Goal: Transaction & Acquisition: Purchase product/service

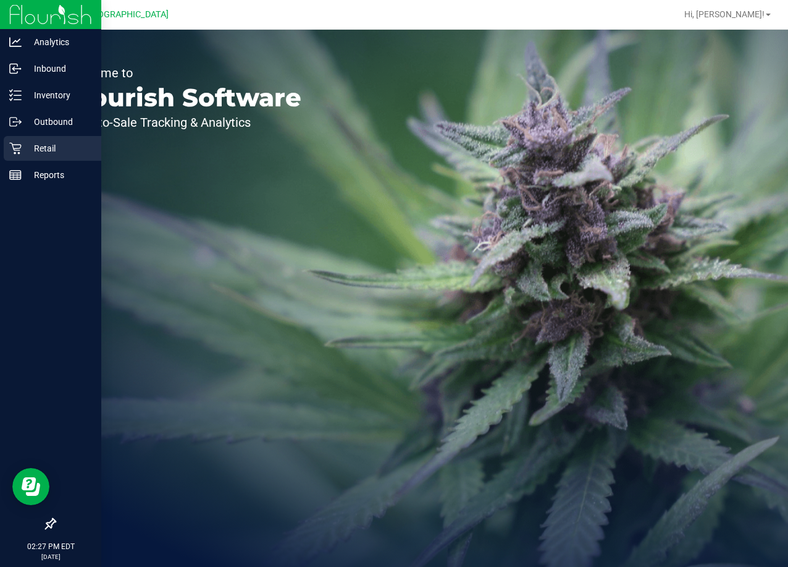
click at [35, 143] on p "Retail" at bounding box center [59, 148] width 74 height 15
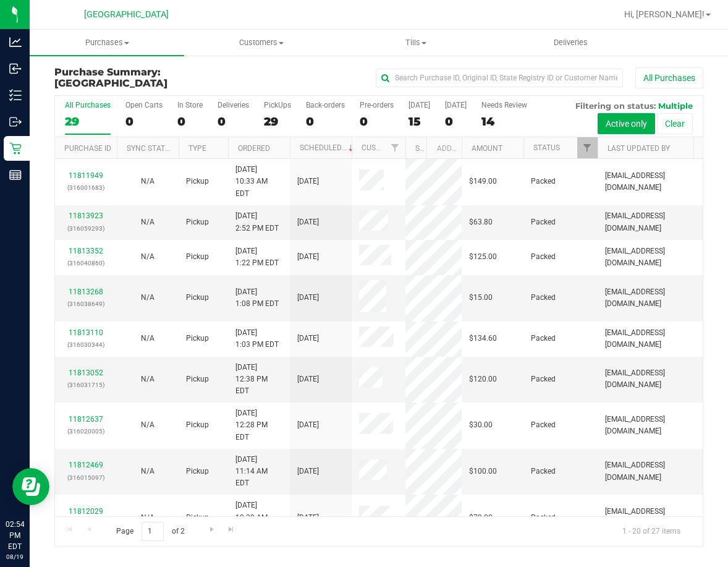
drag, startPoint x: 378, startPoint y: 150, endPoint x: 420, endPoint y: 153, distance: 42.1
click at [412, 153] on div "Purchase ID Sync Status Type Ordered Scheduled Customer State Registry ID Addre…" at bounding box center [374, 147] width 639 height 21
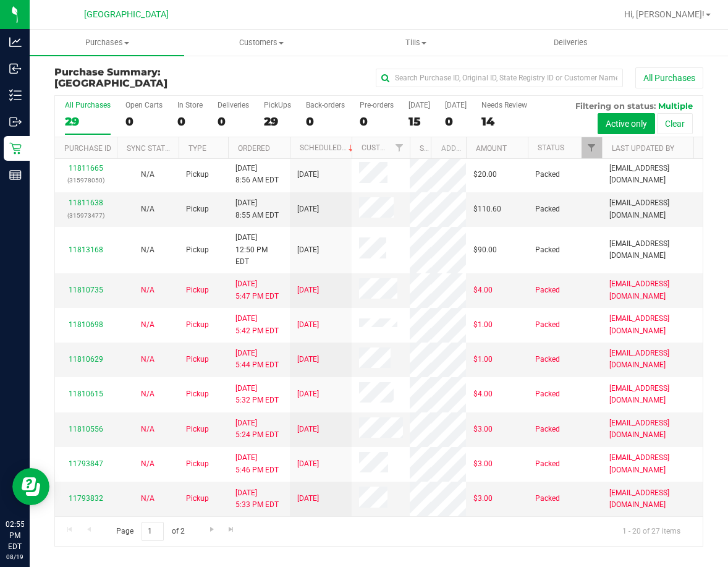
scroll to position [443, 0]
click at [210, 523] on link "Go to the next page" at bounding box center [212, 529] width 18 height 17
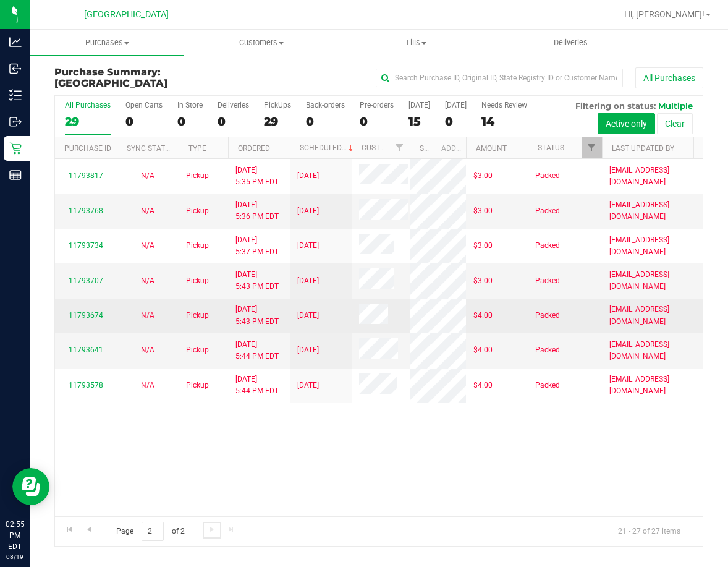
scroll to position [0, 0]
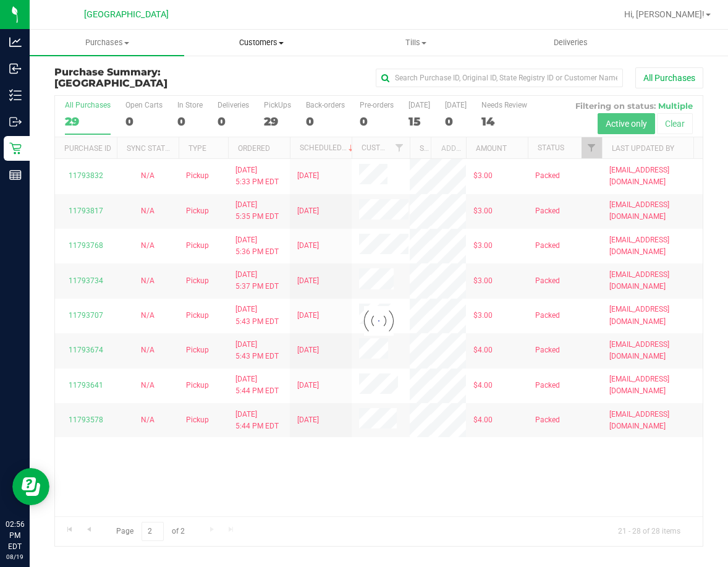
click at [264, 49] on uib-tab-heading "Customers All customers Add a new customer All physicians" at bounding box center [261, 42] width 153 height 25
click at [253, 76] on span "All customers" at bounding box center [228, 74] width 89 height 11
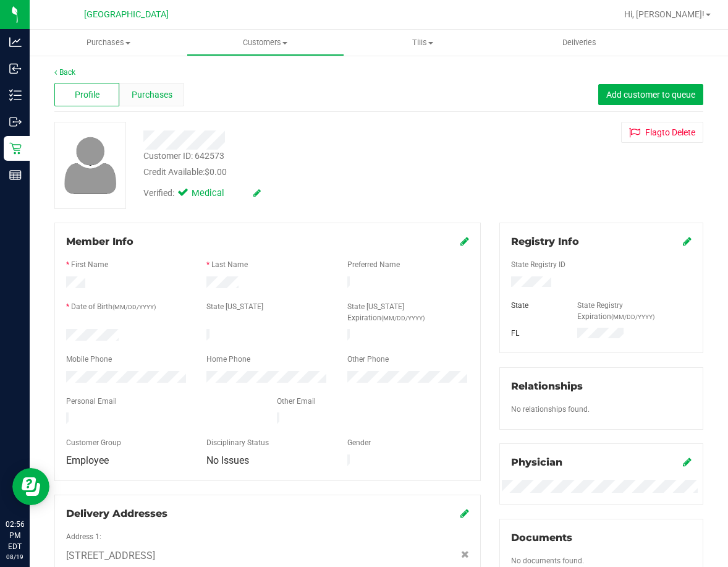
click at [149, 96] on span "Purchases" at bounding box center [152, 94] width 41 height 13
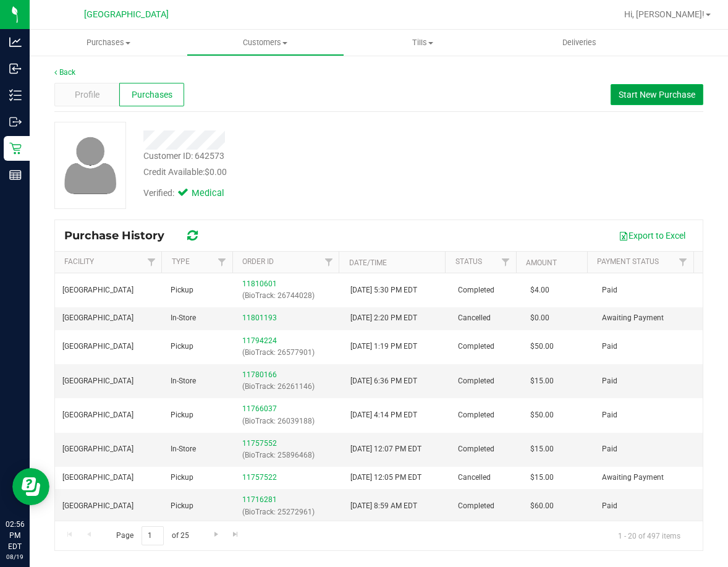
click at [641, 95] on span "Start New Purchase" at bounding box center [656, 95] width 77 height 10
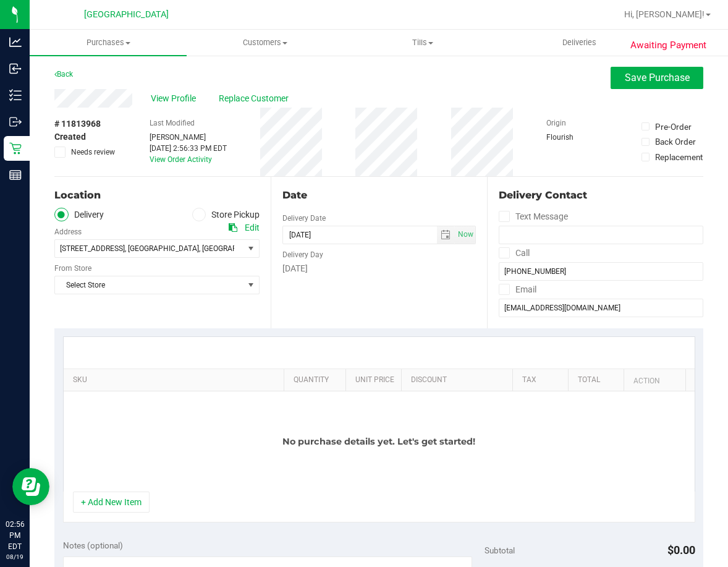
click at [195, 214] on icon at bounding box center [198, 214] width 7 height 0
click at [0, 0] on input "Store Pickup" at bounding box center [0, 0] width 0 height 0
click at [184, 248] on span "Select Store" at bounding box center [149, 248] width 188 height 17
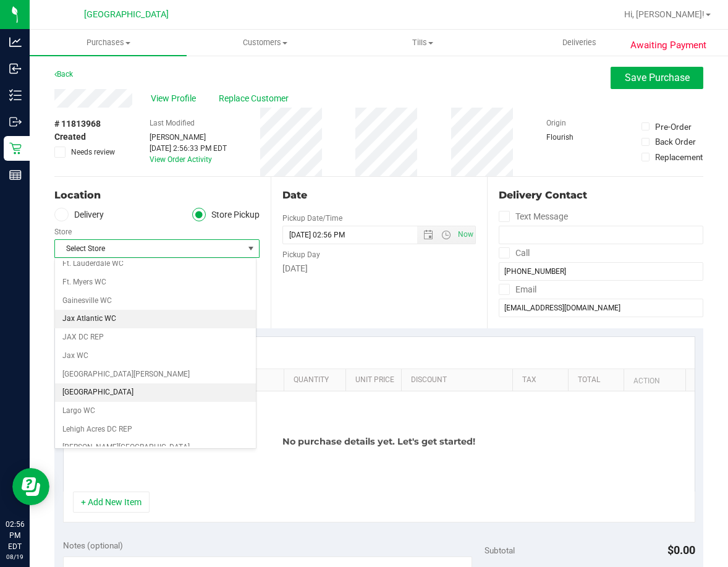
scroll to position [247, 0]
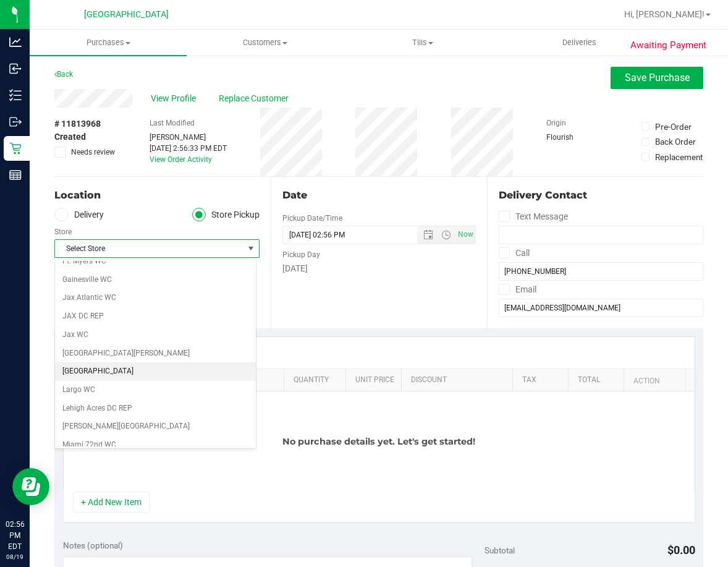
click at [111, 375] on li "[GEOGRAPHIC_DATA]" at bounding box center [155, 371] width 201 height 19
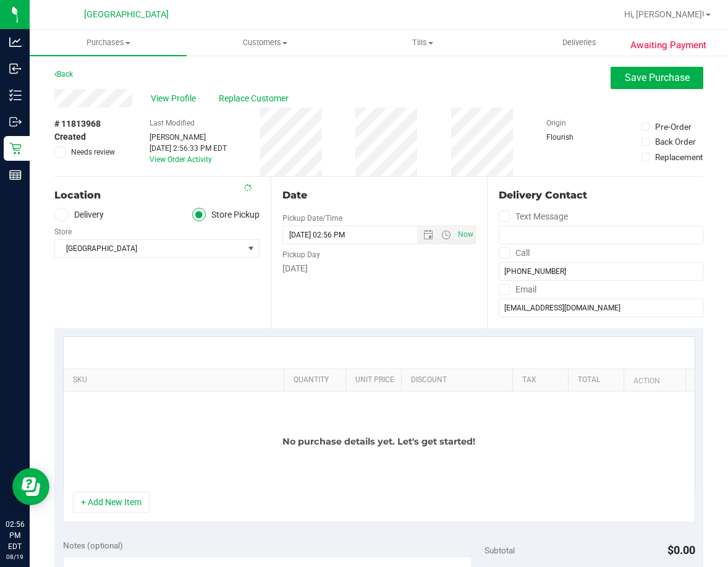
click at [192, 314] on div "Location Delivery Store Pickup Store Lakeland WC Select Store [PERSON_NAME][GEO…" at bounding box center [162, 252] width 216 height 151
click at [122, 499] on button "+ Add New Item" at bounding box center [111, 501] width 77 height 21
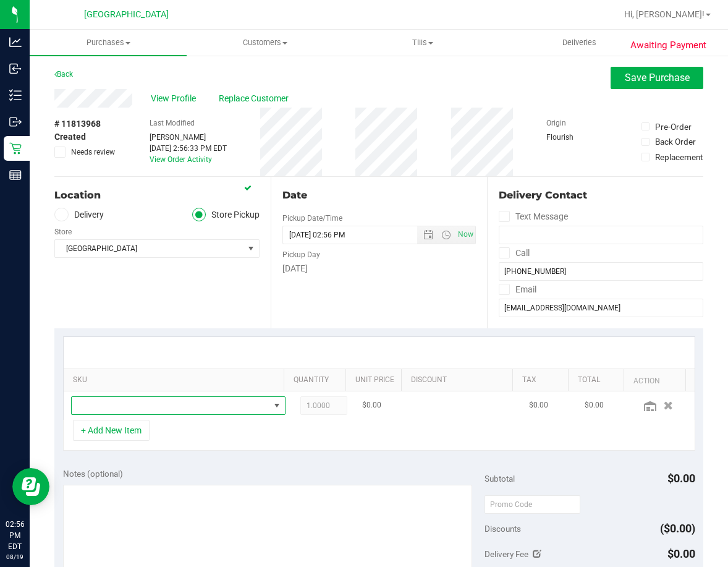
click at [153, 398] on span "NO DATA FOUND" at bounding box center [171, 405] width 198 height 17
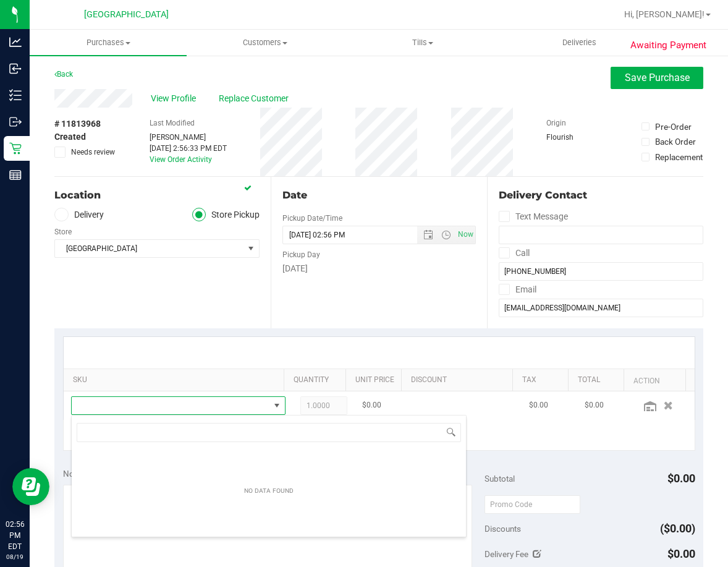
scroll to position [19, 187]
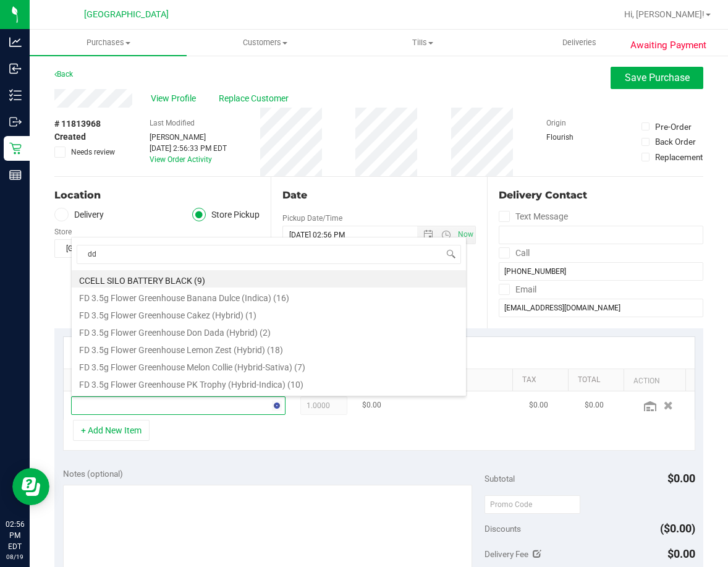
type input "dda"
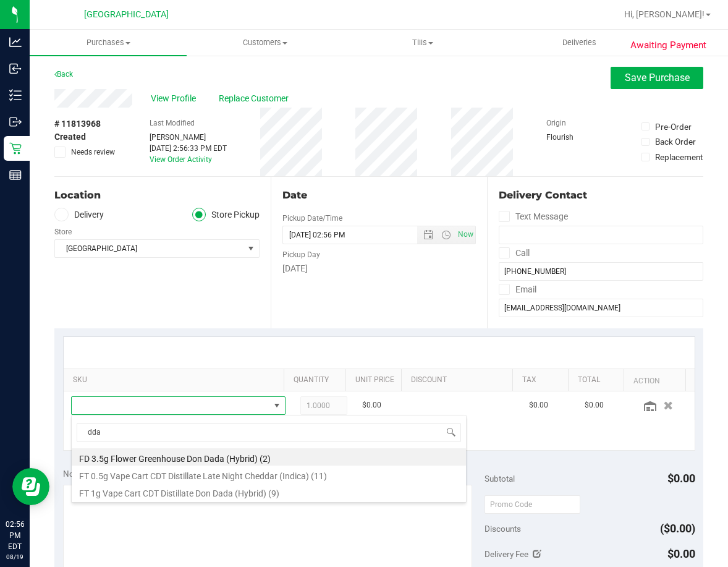
click at [173, 458] on li "FD 3.5g Flower Greenhouse Don Dada (Hybrid) (2)" at bounding box center [269, 456] width 394 height 17
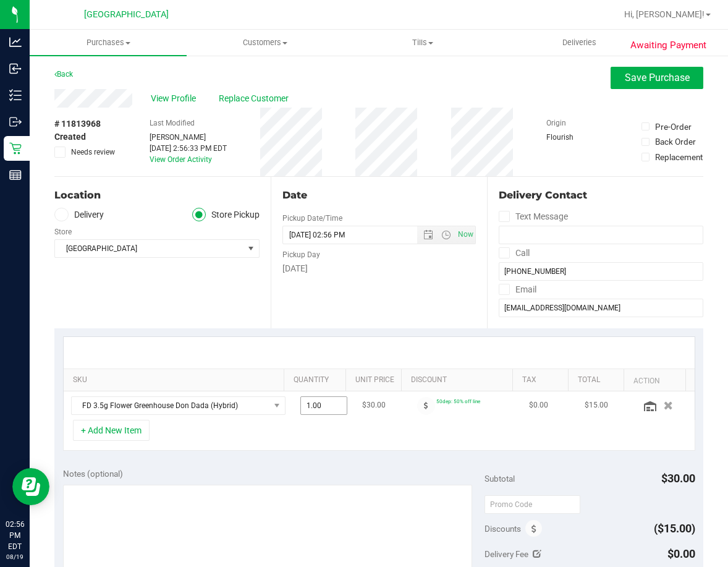
click at [308, 402] on span "1.00 1" at bounding box center [323, 405] width 47 height 19
click at [308, 402] on input "1" at bounding box center [324, 405] width 46 height 17
type input "2"
type input "2.00"
click at [305, 443] on div "+ Add New Item" at bounding box center [379, 435] width 632 height 31
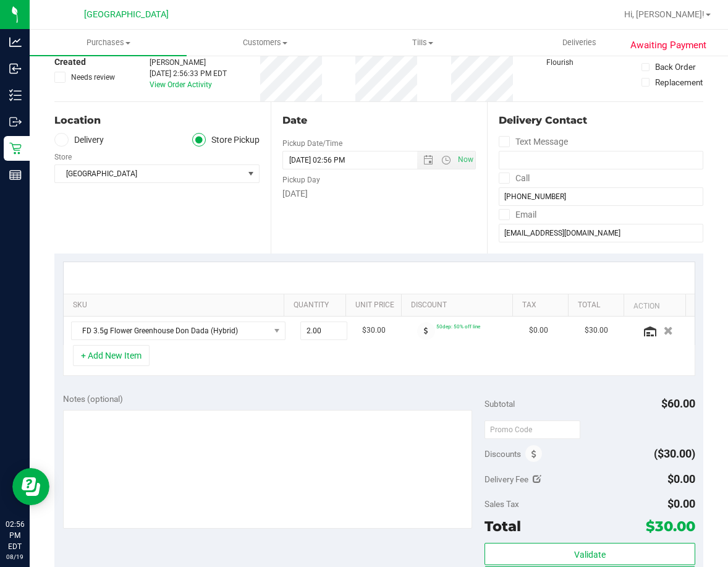
scroll to position [0, 0]
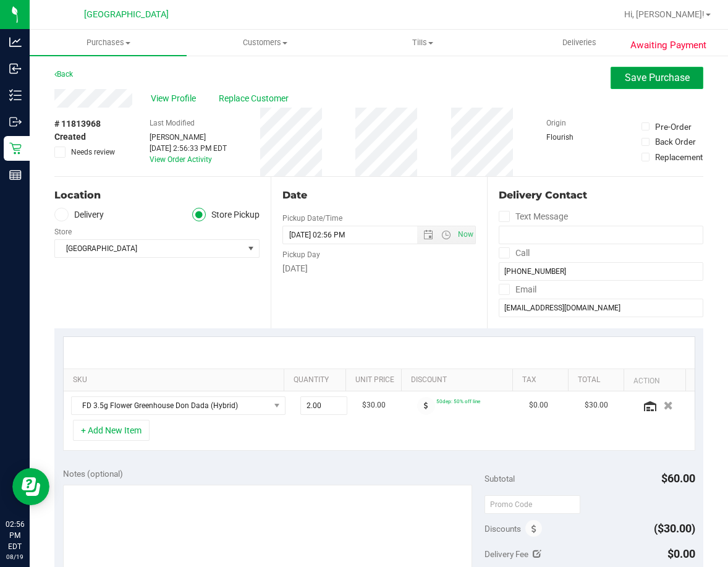
click at [648, 77] on span "Save Purchase" at bounding box center [657, 78] width 65 height 12
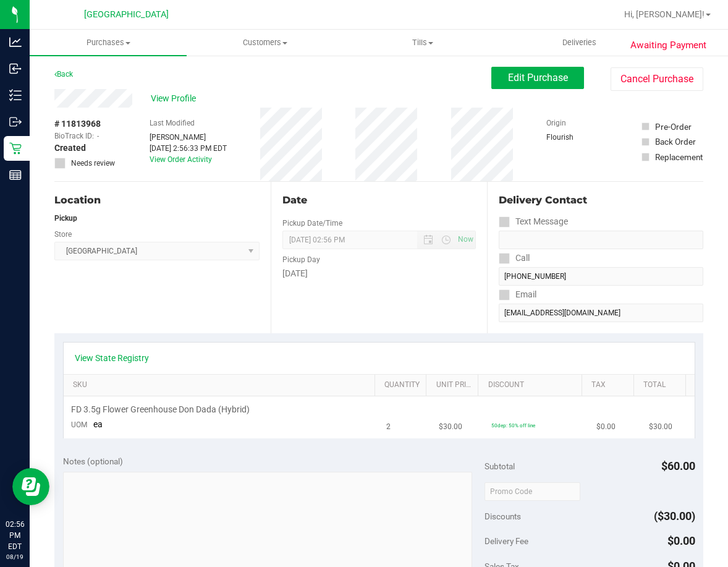
scroll to position [247, 0]
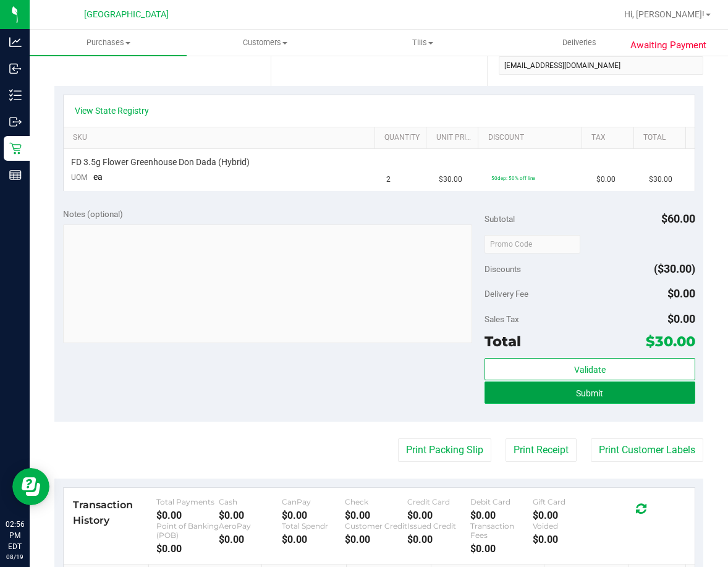
click at [576, 395] on span "Submit" at bounding box center [589, 393] width 27 height 10
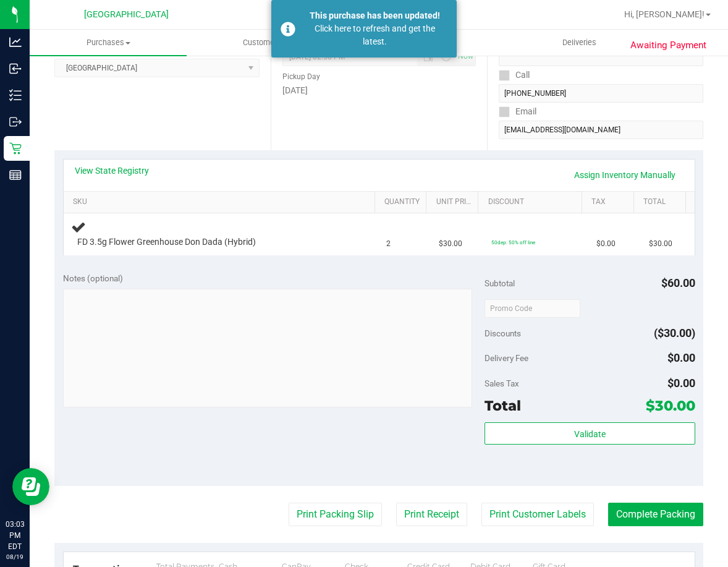
scroll to position [0, 0]
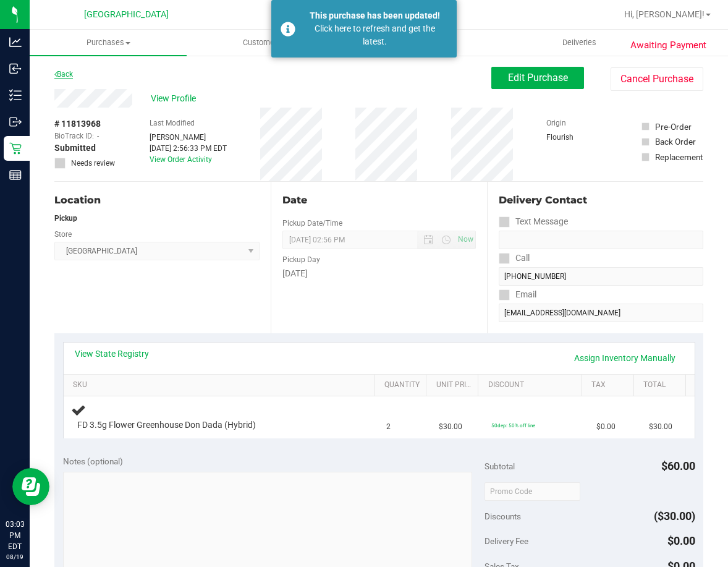
click at [73, 75] on link "Back" at bounding box center [63, 74] width 19 height 9
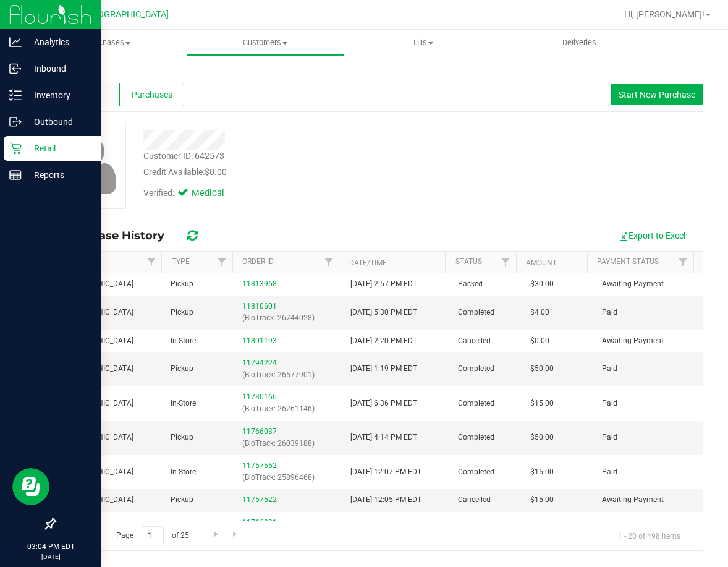
click at [22, 145] on div "Retail" at bounding box center [53, 148] width 98 height 25
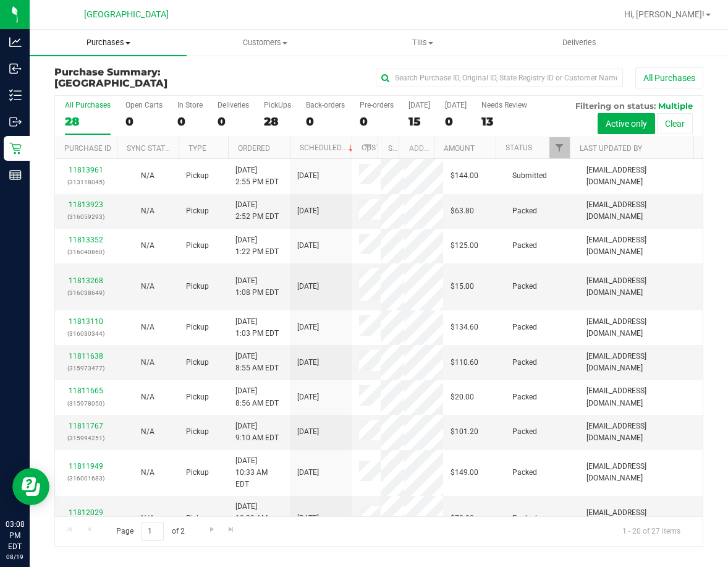
click at [123, 44] on span "Purchases" at bounding box center [108, 42] width 157 height 11
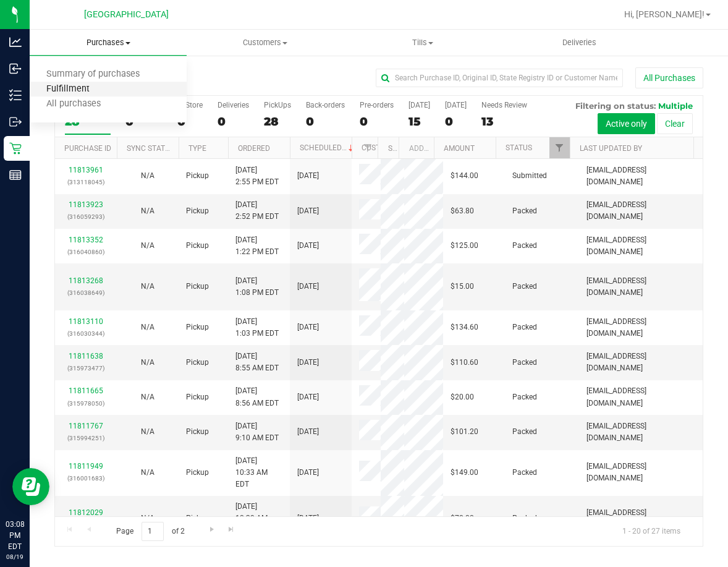
click at [102, 88] on span "Fulfillment" at bounding box center [68, 89] width 77 height 11
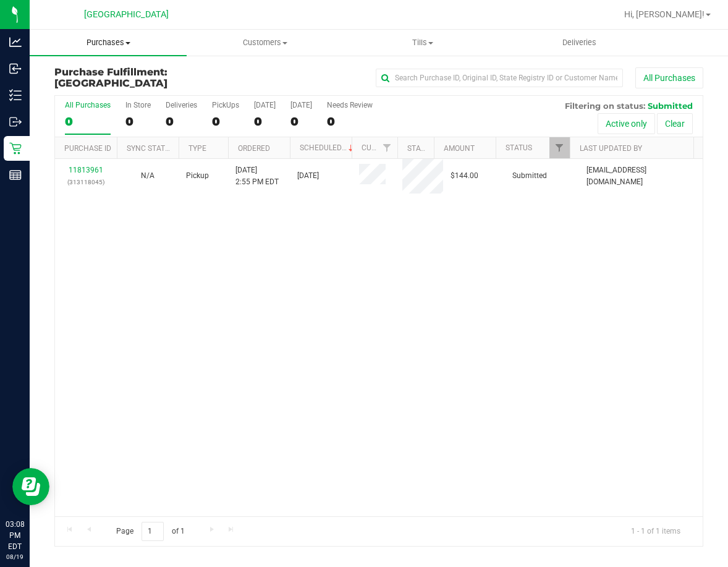
click at [131, 47] on span "Purchases" at bounding box center [108, 42] width 157 height 11
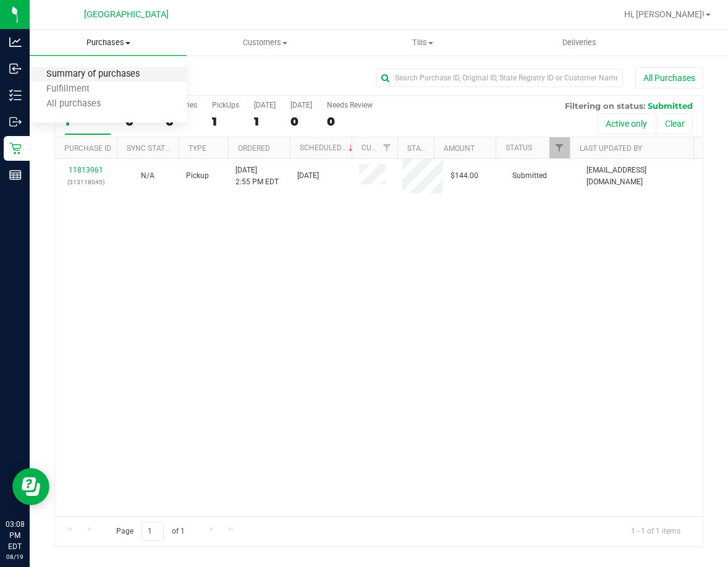
click at [101, 69] on span "Summary of purchases" at bounding box center [93, 74] width 127 height 11
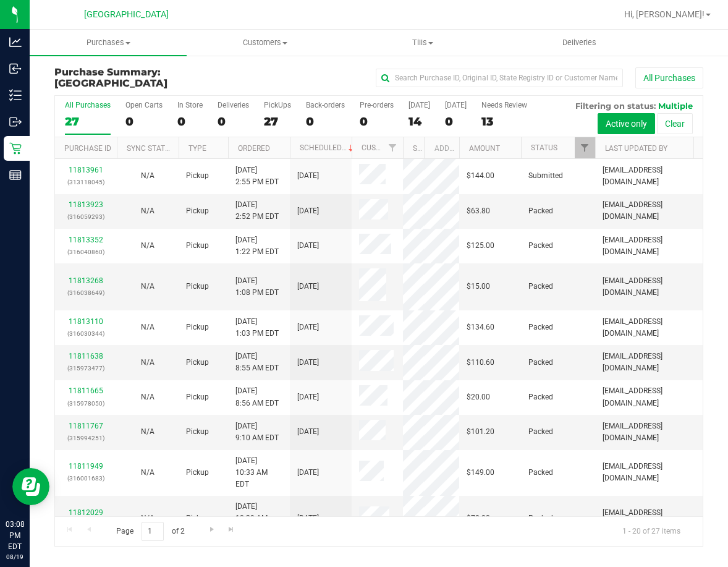
drag, startPoint x: 379, startPoint y: 153, endPoint x: 412, endPoint y: 148, distance: 33.1
click at [412, 148] on div "Purchase ID Sync Status Type Ordered Scheduled Customer State Registry ID Addre…" at bounding box center [374, 147] width 639 height 21
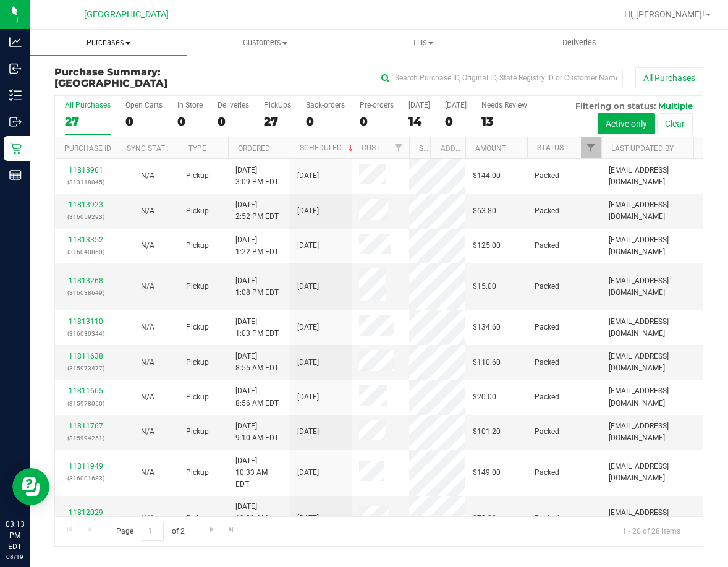
click at [129, 44] on span at bounding box center [127, 43] width 5 height 2
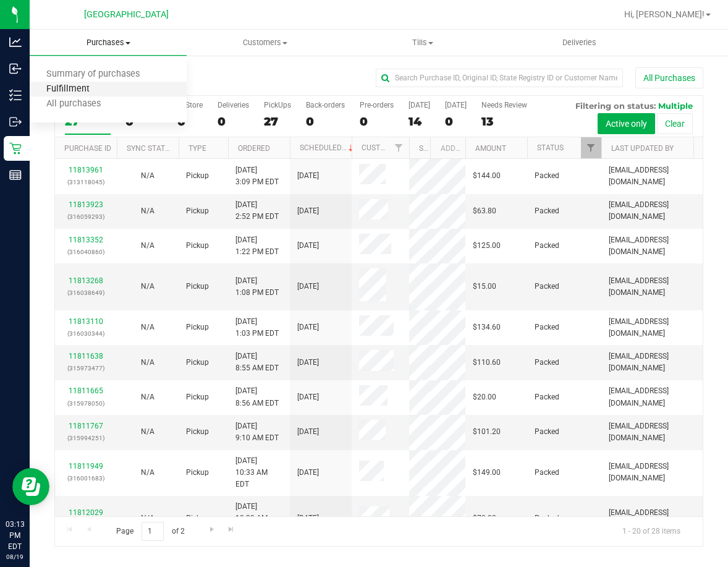
click at [96, 89] on span "Fulfillment" at bounding box center [68, 89] width 77 height 11
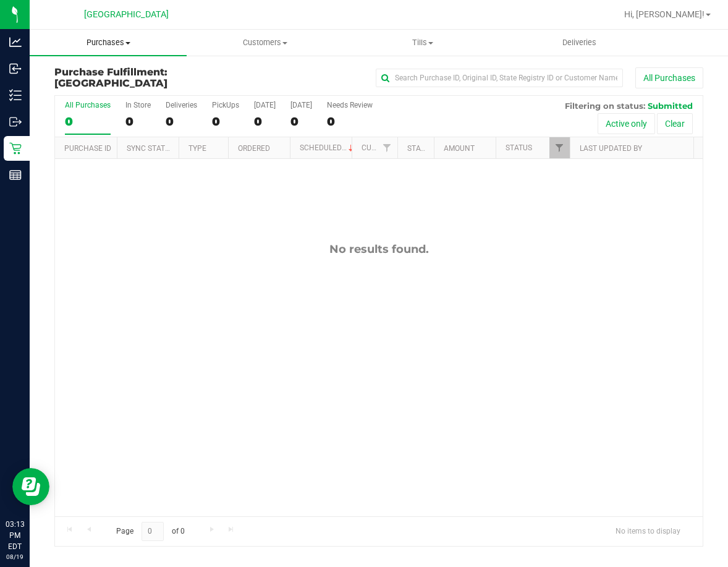
click at [114, 49] on uib-tab-heading "Purchases Summary of purchases Fulfillment All purchases" at bounding box center [108, 43] width 157 height 26
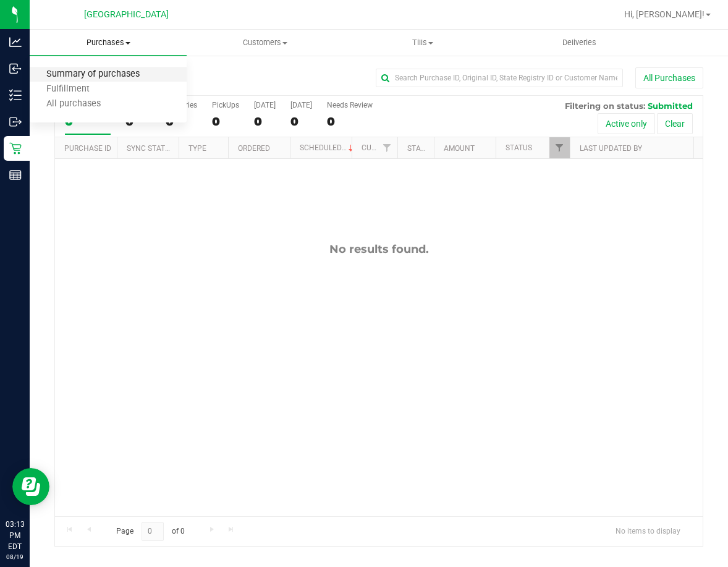
click at [100, 75] on span "Summary of purchases" at bounding box center [93, 74] width 127 height 11
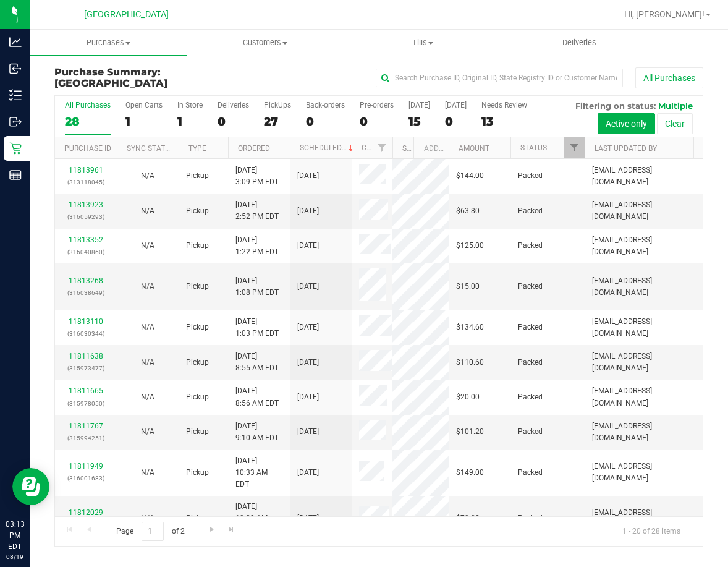
drag, startPoint x: 377, startPoint y: 149, endPoint x: 394, endPoint y: 153, distance: 17.8
click at [394, 153] on div "Purchase ID Sync Status Type Ordered Scheduled Customer State Registry ID Addre…" at bounding box center [374, 147] width 639 height 21
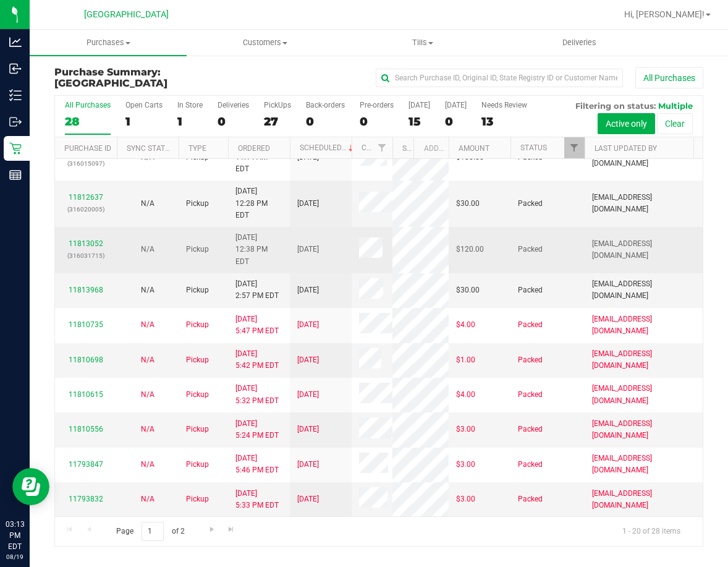
scroll to position [443, 0]
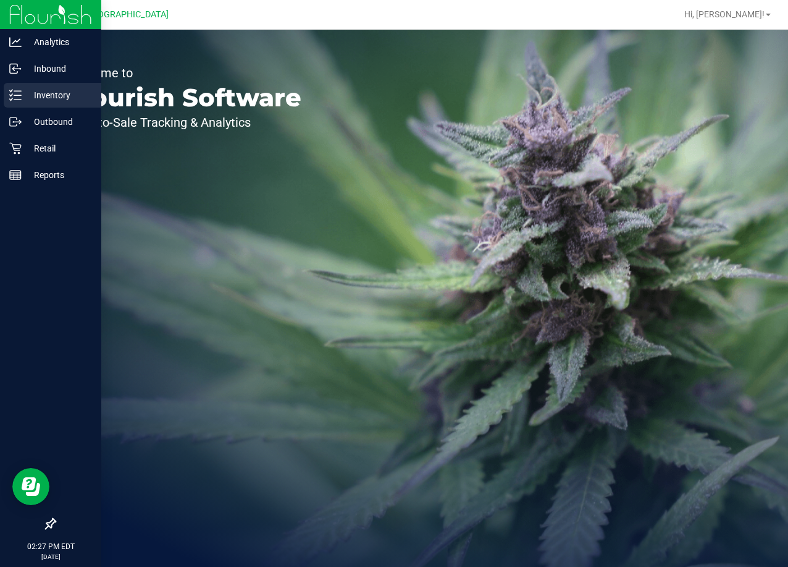
click at [41, 90] on p "Inventory" at bounding box center [59, 95] width 74 height 15
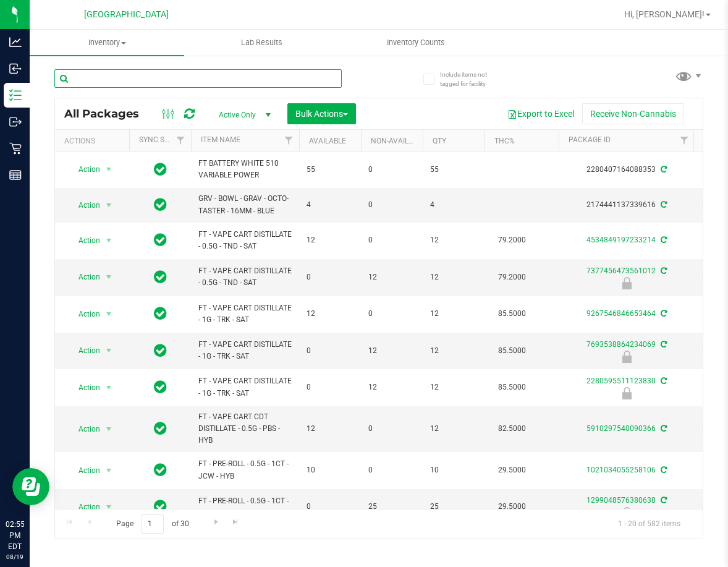
click at [154, 78] on input "text" at bounding box center [197, 78] width 287 height 19
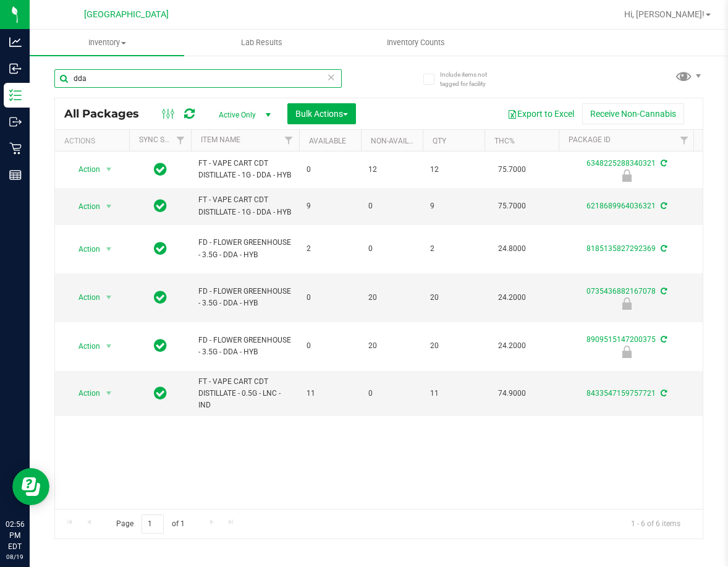
type input "dda"
